Goal: Browse casually: Explore the website without a specific task or goal

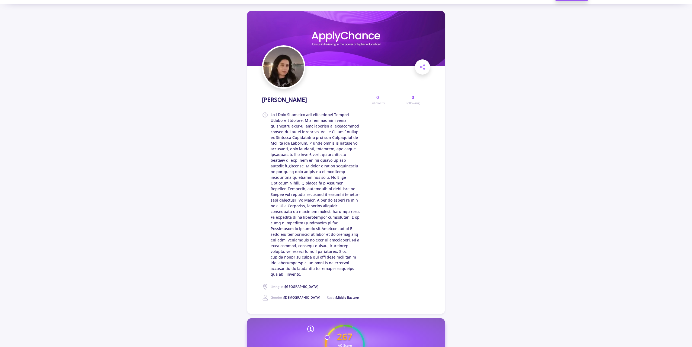
scroll to position [27, 0]
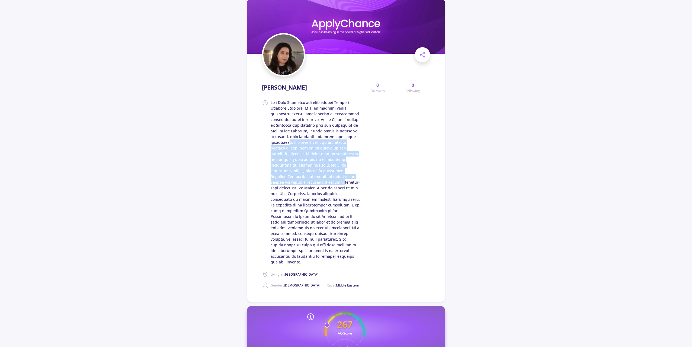
drag, startPoint x: 307, startPoint y: 143, endPoint x: 331, endPoint y: 189, distance: 51.5
click at [326, 185] on span at bounding box center [314, 181] width 89 height 165
drag, startPoint x: 330, startPoint y: 188, endPoint x: 303, endPoint y: 148, distance: 48.6
click at [304, 150] on span at bounding box center [314, 181] width 89 height 165
drag, startPoint x: 302, startPoint y: 156, endPoint x: 337, endPoint y: 198, distance: 54.1
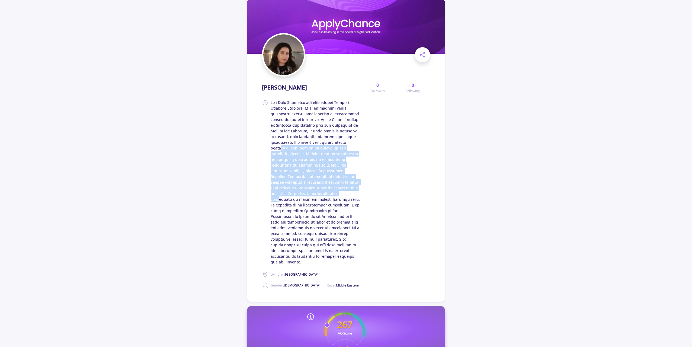
click at [332, 195] on span at bounding box center [314, 181] width 89 height 165
drag, startPoint x: 320, startPoint y: 187, endPoint x: 303, endPoint y: 169, distance: 24.9
click at [303, 169] on span at bounding box center [314, 181] width 89 height 165
drag, startPoint x: 312, startPoint y: 183, endPoint x: 328, endPoint y: 202, distance: 25.0
click at [323, 198] on span at bounding box center [314, 181] width 89 height 165
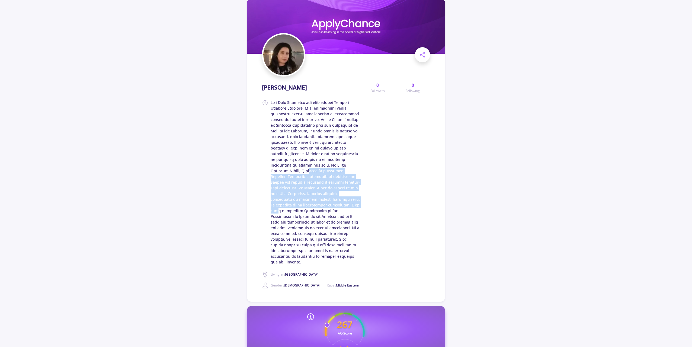
drag, startPoint x: 328, startPoint y: 202, endPoint x: 304, endPoint y: 165, distance: 44.9
click at [305, 167] on span at bounding box center [314, 181] width 89 height 165
drag, startPoint x: 303, startPoint y: 166, endPoint x: 327, endPoint y: 203, distance: 44.0
click at [327, 203] on span at bounding box center [314, 181] width 89 height 165
drag, startPoint x: 319, startPoint y: 191, endPoint x: 305, endPoint y: 168, distance: 27.6
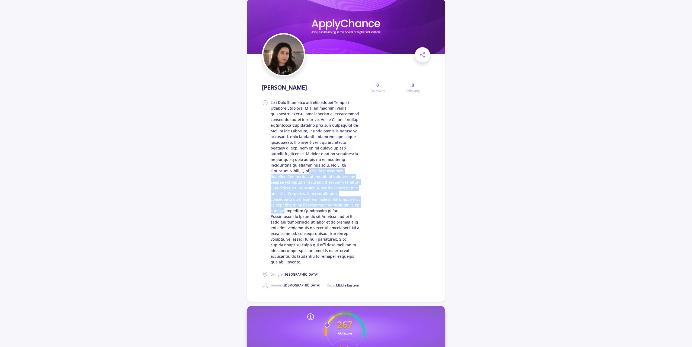
click at [306, 169] on span at bounding box center [314, 181] width 89 height 165
drag, startPoint x: 315, startPoint y: 189, endPoint x: 332, endPoint y: 209, distance: 25.9
click at [330, 208] on span at bounding box center [314, 181] width 89 height 165
drag, startPoint x: 333, startPoint y: 208, endPoint x: 302, endPoint y: 173, distance: 47.1
click at [302, 175] on span at bounding box center [314, 181] width 89 height 165
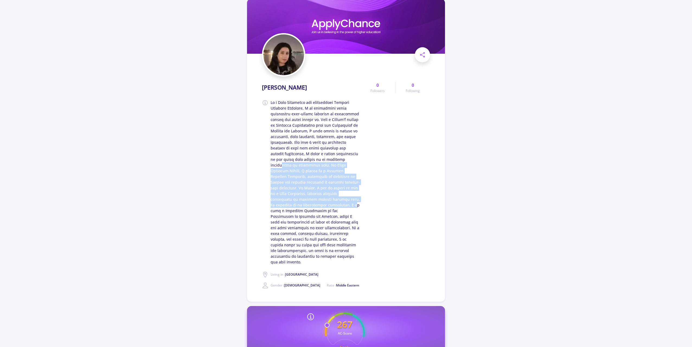
drag, startPoint x: 301, startPoint y: 172, endPoint x: 331, endPoint y: 212, distance: 49.0
click at [326, 208] on span at bounding box center [314, 181] width 89 height 165
drag, startPoint x: 331, startPoint y: 212, endPoint x: 298, endPoint y: 171, distance: 52.4
click at [298, 172] on span at bounding box center [314, 181] width 89 height 165
drag, startPoint x: 307, startPoint y: 191, endPoint x: 325, endPoint y: 210, distance: 26.1
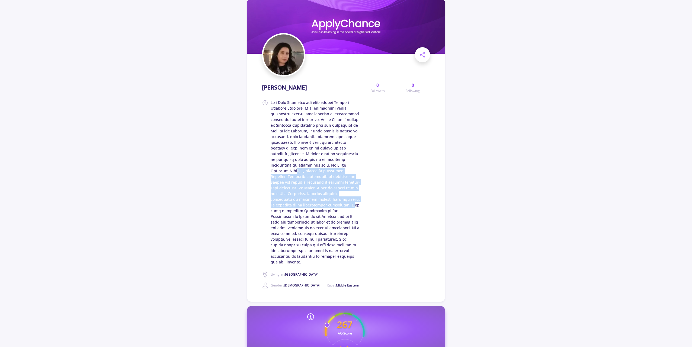
click at [324, 209] on span at bounding box center [314, 181] width 89 height 165
drag, startPoint x: 320, startPoint y: 204, endPoint x: 296, endPoint y: 169, distance: 42.4
click at [298, 171] on span at bounding box center [314, 181] width 89 height 165
drag, startPoint x: 295, startPoint y: 172, endPoint x: 335, endPoint y: 221, distance: 63.2
click at [328, 216] on span at bounding box center [314, 181] width 89 height 165
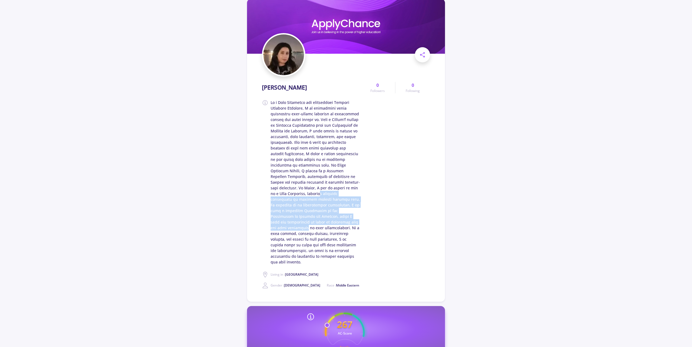
drag, startPoint x: 320, startPoint y: 211, endPoint x: 297, endPoint y: 186, distance: 33.7
click at [300, 190] on span at bounding box center [314, 181] width 89 height 165
drag, startPoint x: 296, startPoint y: 188, endPoint x: 331, endPoint y: 226, distance: 52.0
click at [331, 226] on span at bounding box center [314, 181] width 89 height 165
drag, startPoint x: 327, startPoint y: 223, endPoint x: 298, endPoint y: 195, distance: 39.9
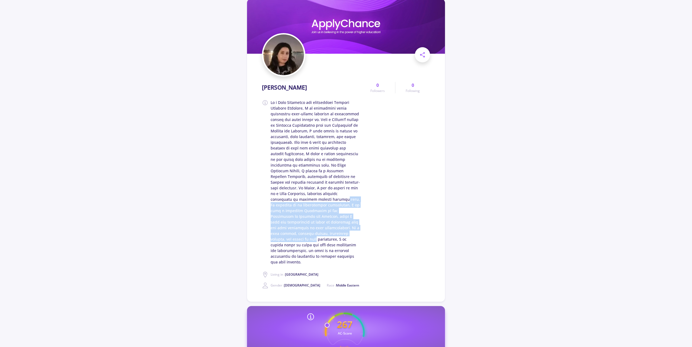
click at [299, 195] on span at bounding box center [314, 181] width 89 height 165
drag, startPoint x: 296, startPoint y: 193, endPoint x: 331, endPoint y: 229, distance: 50.0
click at [330, 228] on span at bounding box center [314, 181] width 89 height 165
drag, startPoint x: 332, startPoint y: 229, endPoint x: 299, endPoint y: 188, distance: 52.8
click at [303, 193] on span at bounding box center [314, 181] width 89 height 165
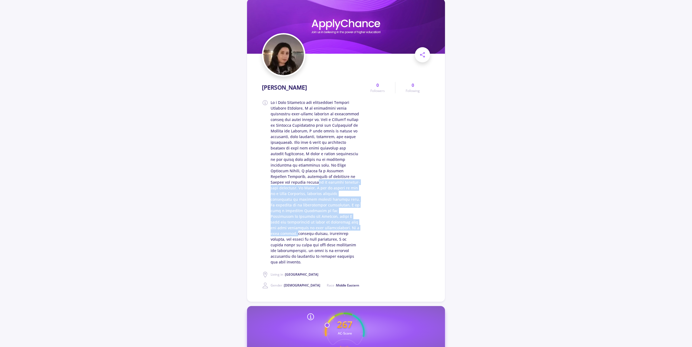
drag, startPoint x: 299, startPoint y: 188, endPoint x: 342, endPoint y: 237, distance: 65.5
click at [337, 232] on span at bounding box center [314, 181] width 89 height 165
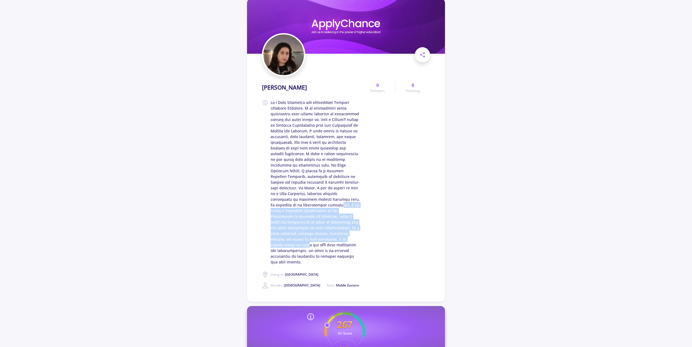
drag, startPoint x: 316, startPoint y: 216, endPoint x: 303, endPoint y: 197, distance: 23.2
click at [304, 199] on span at bounding box center [314, 181] width 89 height 165
drag, startPoint x: 315, startPoint y: 223, endPoint x: 337, endPoint y: 245, distance: 30.7
click at [334, 243] on span at bounding box center [314, 181] width 89 height 165
drag, startPoint x: 337, startPoint y: 245, endPoint x: 305, endPoint y: 213, distance: 45.2
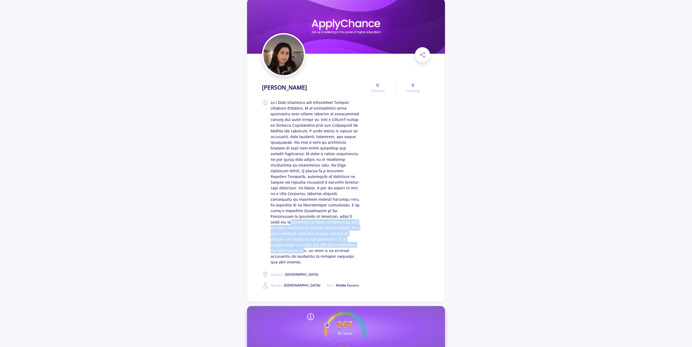
click at [306, 213] on span at bounding box center [314, 181] width 89 height 165
click at [305, 213] on span at bounding box center [314, 181] width 89 height 165
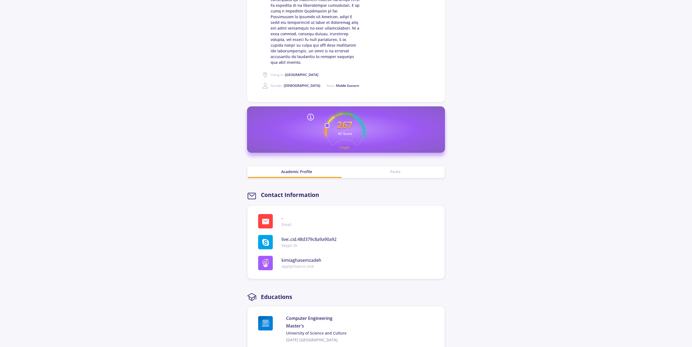
scroll to position [244, 0]
